Goal: Book appointment/travel/reservation

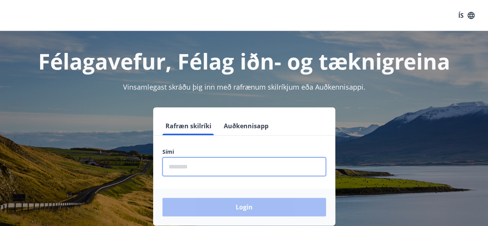
click at [209, 163] on input "phone" at bounding box center [244, 166] width 164 height 19
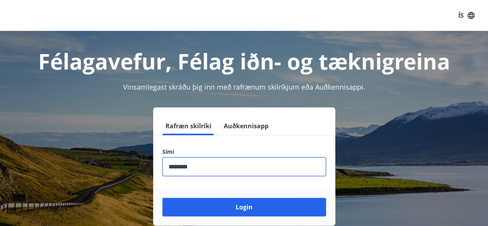
type input "********"
click at [162, 198] on button "Login" at bounding box center [244, 207] width 164 height 19
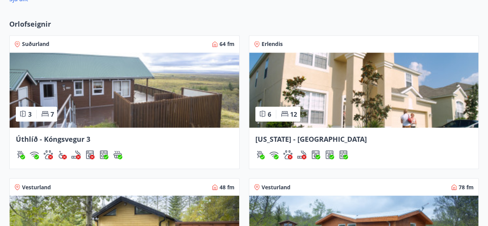
scroll to position [617, 0]
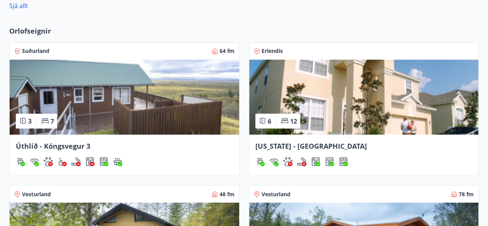
drag, startPoint x: 268, startPoint y: 52, endPoint x: 274, endPoint y: 24, distance: 29.2
click at [274, 24] on div "Orlofseignir Suðurland 64 fm 3 7 Úthlíð - Kóngsvegur 3 Erlendis 6 12 Florida - …" at bounding box center [244, 186] width 488 height 336
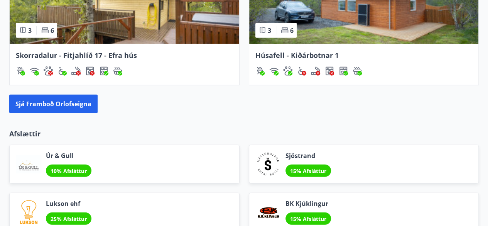
scroll to position [926, 0]
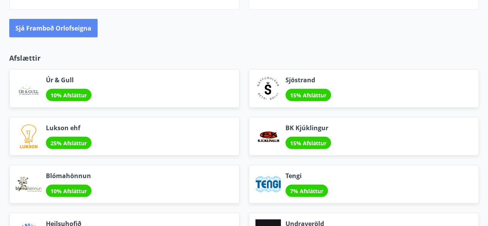
click at [53, 28] on button "Sjá framboð orlofseigna" at bounding box center [53, 28] width 88 height 19
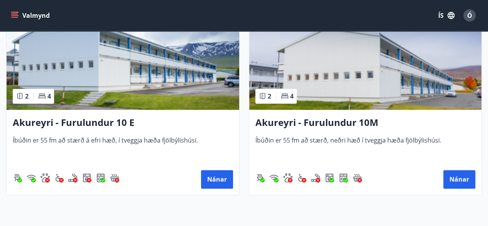
scroll to position [3319, 0]
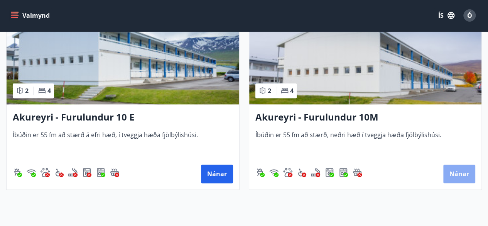
click at [464, 172] on button "Nánar" at bounding box center [459, 173] width 32 height 19
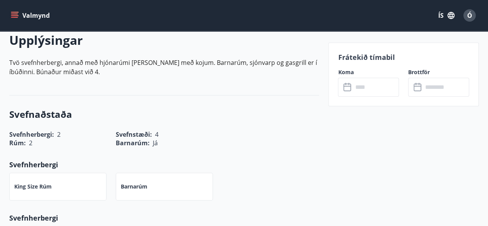
scroll to position [193, 0]
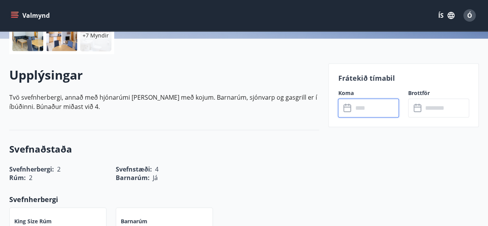
click at [370, 112] on input "text" at bounding box center [376, 107] width 46 height 19
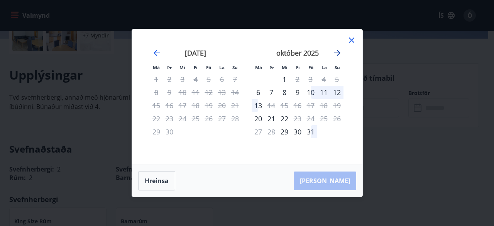
click at [334, 52] on icon "Move forward to switch to the next month." at bounding box center [337, 52] width 9 height 9
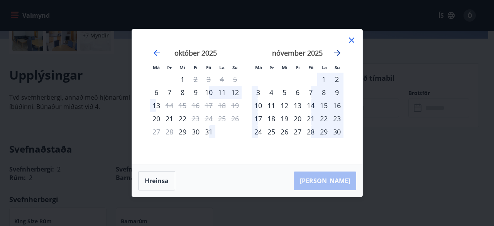
click at [334, 52] on icon "Move forward to switch to the next month." at bounding box center [337, 52] width 9 height 9
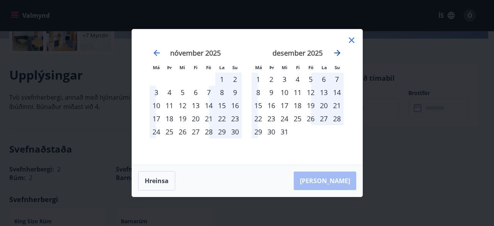
click at [334, 52] on icon "Move forward to switch to the next month." at bounding box center [337, 52] width 9 height 9
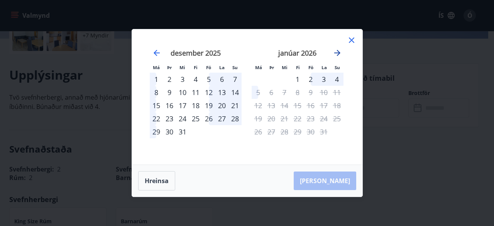
click at [334, 52] on icon "Move forward to switch to the next month." at bounding box center [337, 52] width 9 height 9
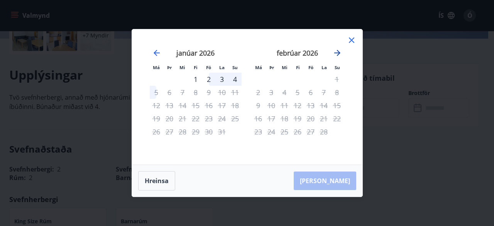
click at [334, 52] on icon "Move forward to switch to the next month." at bounding box center [337, 52] width 9 height 9
click at [350, 37] on icon at bounding box center [351, 40] width 9 height 9
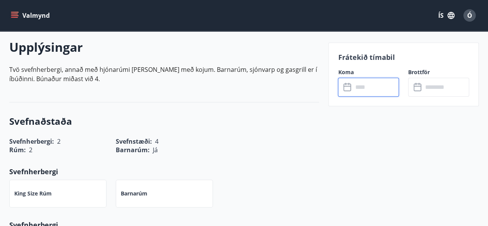
scroll to position [309, 0]
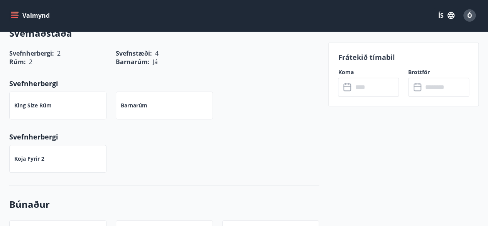
click at [154, 106] on div "Barnarúm" at bounding box center [164, 105] width 97 height 28
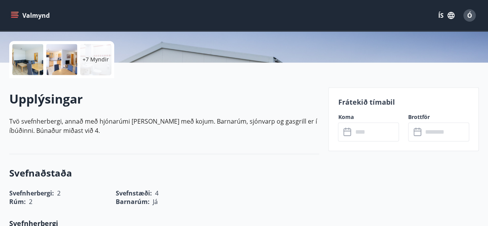
scroll to position [26, 0]
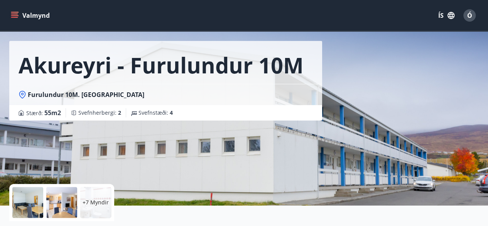
click at [21, 14] on button "Valmynd" at bounding box center [31, 15] width 44 height 14
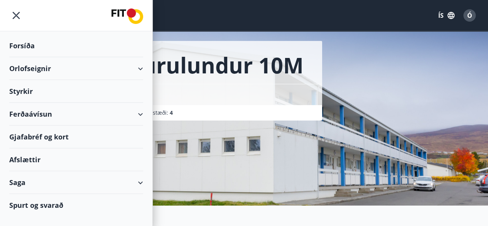
click at [144, 67] on icon at bounding box center [140, 68] width 9 height 9
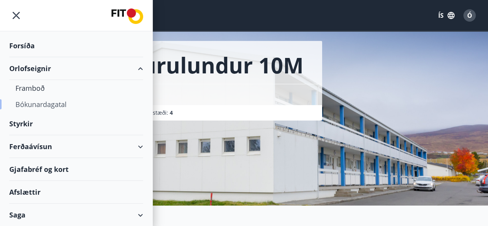
click at [42, 102] on div "Bókunardagatal" at bounding box center [76, 104] width 122 height 16
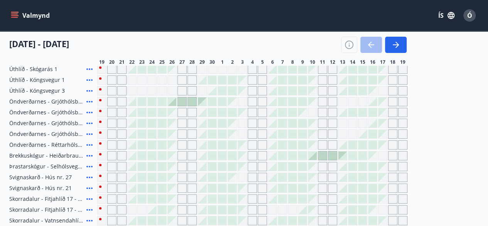
scroll to position [65, 0]
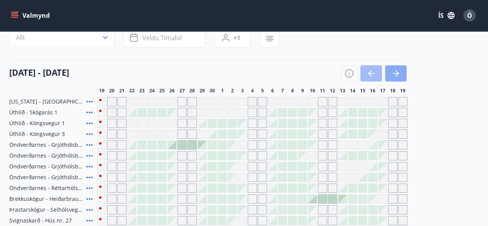
click at [397, 71] on icon "button" at bounding box center [397, 73] width 3 height 6
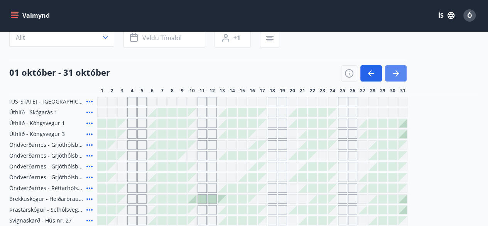
click at [396, 74] on icon "button" at bounding box center [397, 73] width 3 height 6
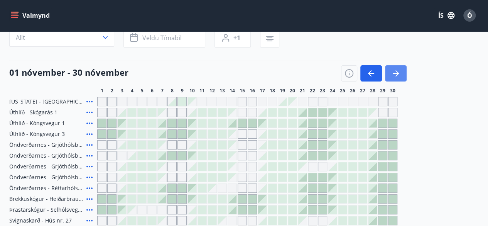
click at [396, 74] on icon "button" at bounding box center [397, 73] width 3 height 6
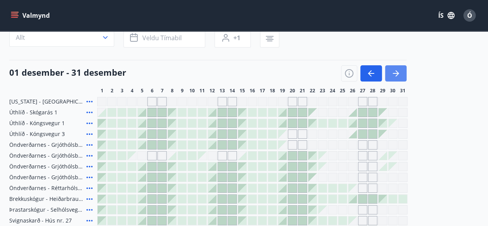
click at [396, 74] on icon "button" at bounding box center [397, 73] width 3 height 6
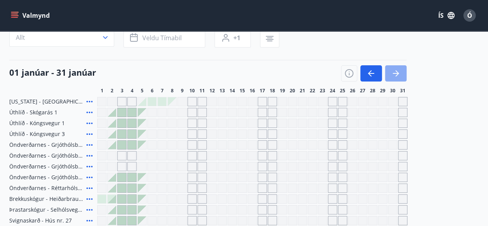
click at [396, 74] on icon "button" at bounding box center [397, 73] width 3 height 6
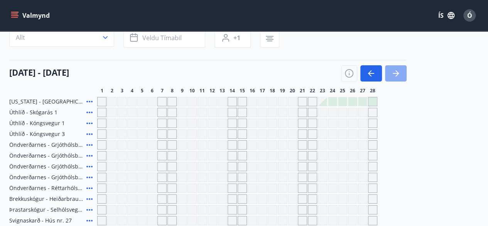
click at [396, 74] on icon "button" at bounding box center [397, 73] width 3 height 6
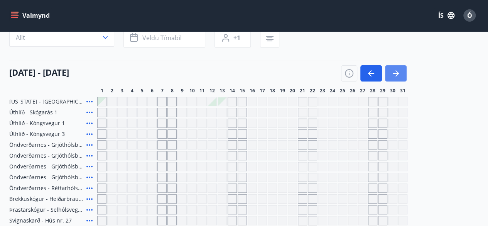
click at [396, 74] on icon "button" at bounding box center [397, 73] width 3 height 6
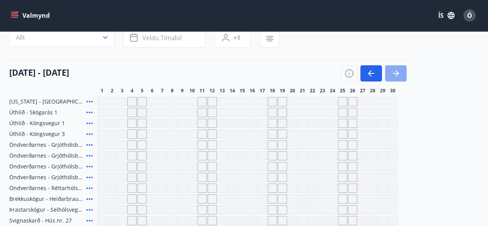
click at [396, 74] on icon "button" at bounding box center [397, 73] width 3 height 6
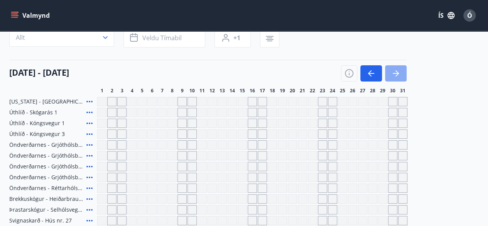
click at [396, 74] on icon "button" at bounding box center [397, 73] width 3 height 6
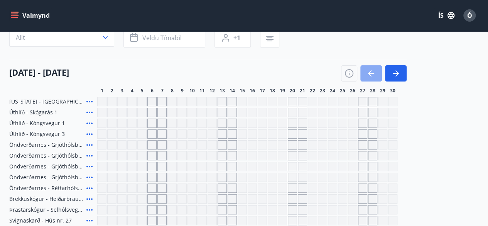
click at [368, 73] on icon "button" at bounding box center [369, 73] width 3 height 6
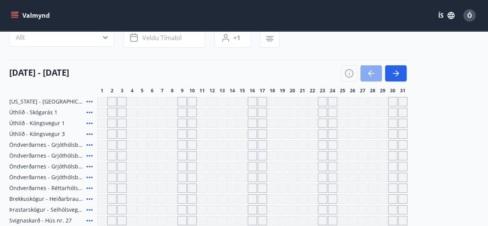
click at [368, 73] on icon "button" at bounding box center [369, 73] width 3 height 6
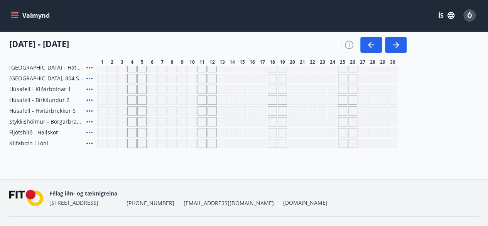
scroll to position [364, 0]
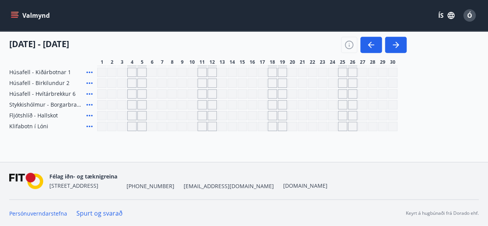
click at [12, 14] on icon "menu" at bounding box center [14, 14] width 7 height 1
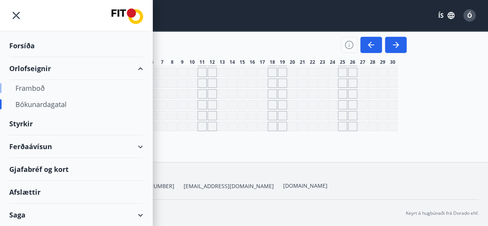
click at [39, 90] on div "Framboð" at bounding box center [76, 88] width 122 height 16
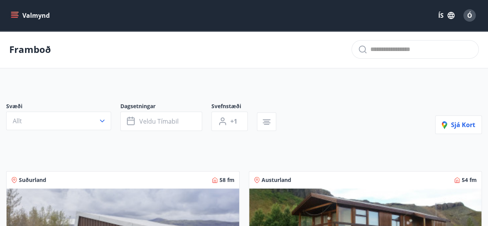
click at [15, 16] on icon "menu" at bounding box center [15, 16] width 8 height 8
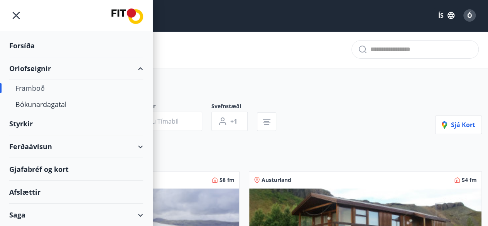
scroll to position [22, 0]
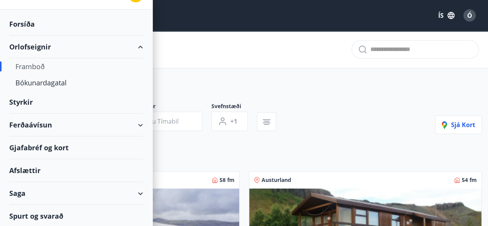
click at [33, 47] on div "Orlofseignir" at bounding box center [76, 47] width 134 height 23
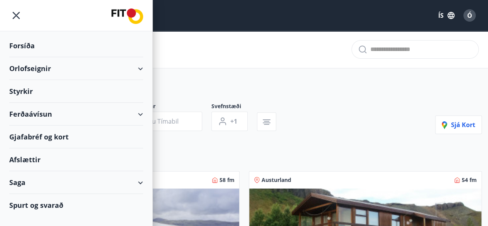
scroll to position [0, 0]
click at [24, 45] on div "Forsíða" at bounding box center [76, 45] width 134 height 23
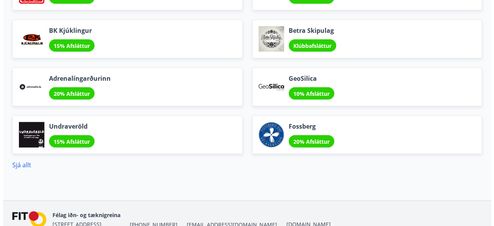
scroll to position [1042, 0]
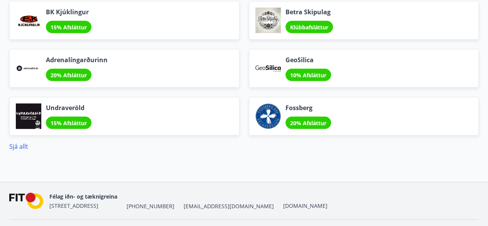
click at [271, 13] on div at bounding box center [267, 20] width 25 height 25
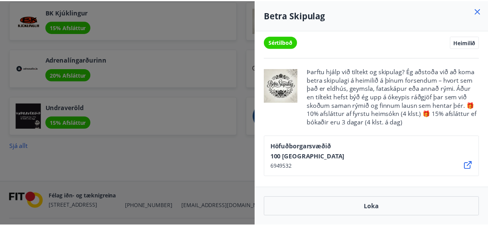
scroll to position [0, 0]
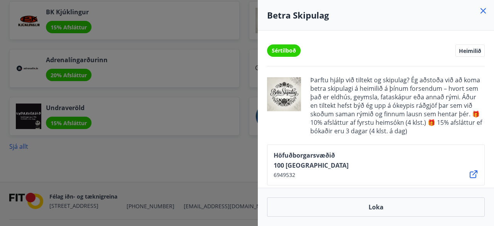
click at [482, 9] on icon at bounding box center [482, 10] width 5 height 5
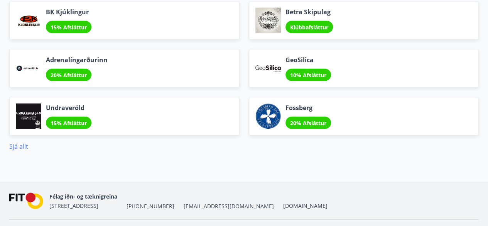
click at [17, 146] on link "Sjá allt" at bounding box center [18, 146] width 19 height 8
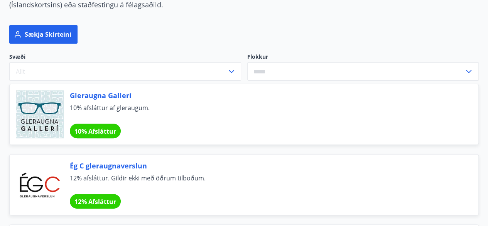
scroll to position [77, 0]
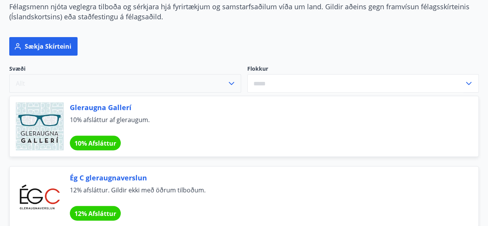
click at [231, 83] on icon "button" at bounding box center [231, 83] width 9 height 9
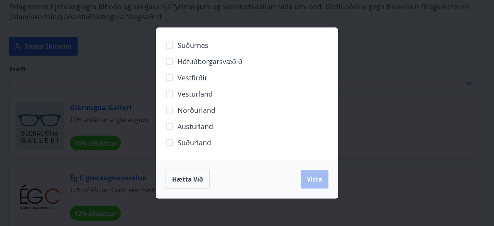
click at [193, 61] on span "Höfuðborgarsvæðið" at bounding box center [210, 61] width 65 height 10
click at [315, 175] on span "Vista" at bounding box center [314, 179] width 15 height 8
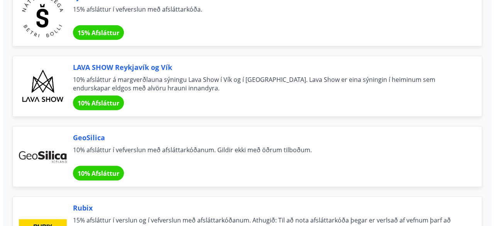
scroll to position [1775, 0]
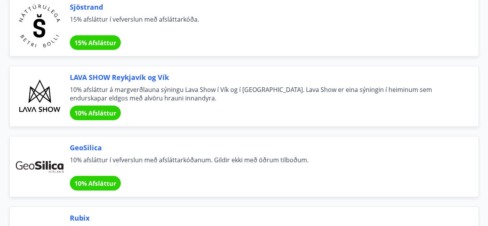
click at [88, 39] on span "15% Afsláttur" at bounding box center [95, 43] width 42 height 8
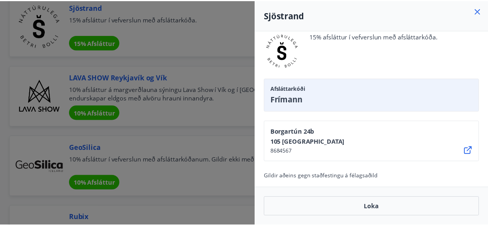
scroll to position [44, 0]
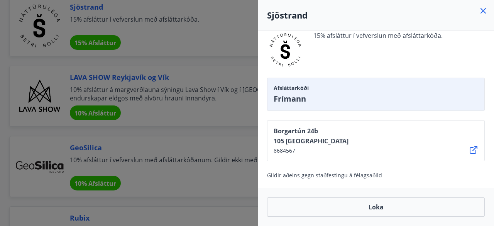
click at [482, 9] on icon at bounding box center [483, 10] width 9 height 9
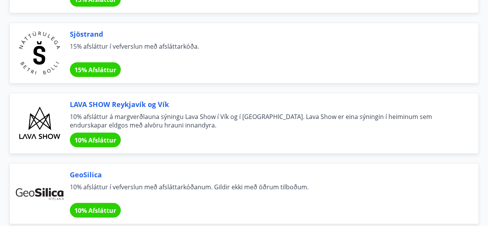
scroll to position [1737, 0]
